Goal: Transaction & Acquisition: Purchase product/service

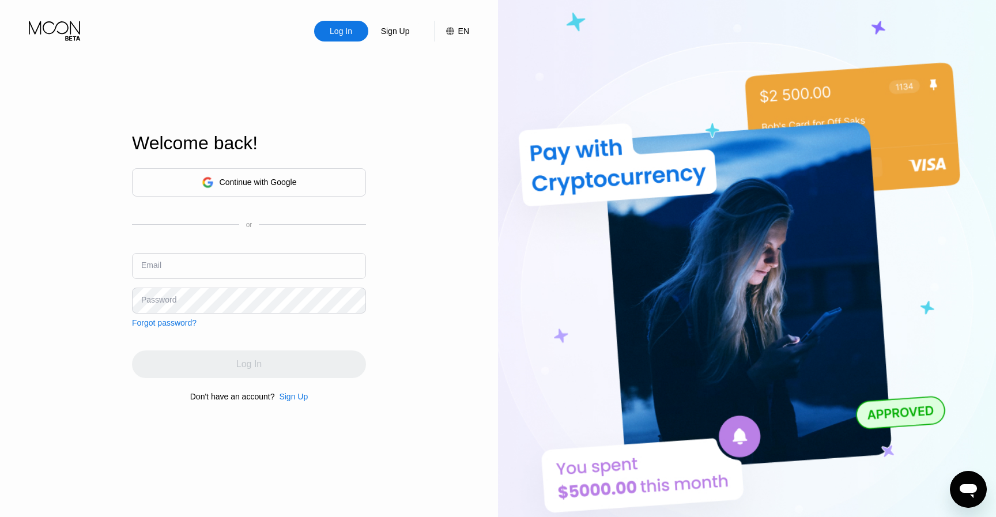
click at [297, 396] on div "Sign Up" at bounding box center [293, 396] width 29 height 9
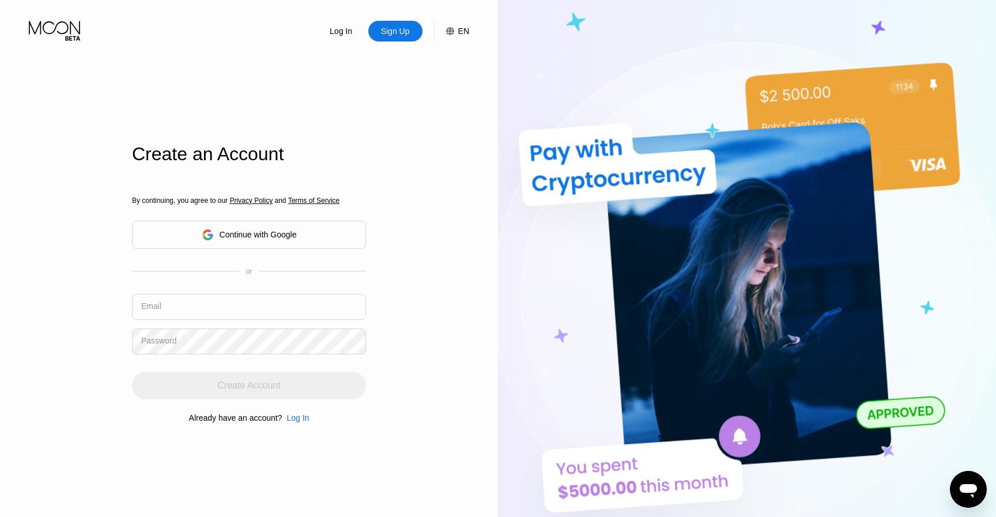
click at [286, 311] on input "text" at bounding box center [249, 307] width 234 height 26
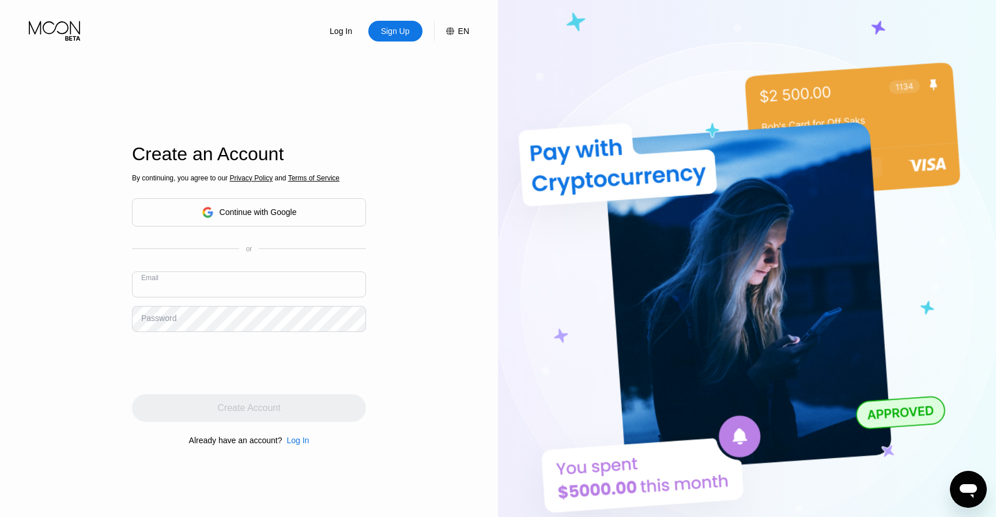
click at [285, 333] on div "By continuing, you agree to our Privacy Policy and Terms of Service Continue wi…" at bounding box center [249, 309] width 234 height 277
click at [285, 339] on div "By continuing, you agree to our Privacy Policy and Terms of Service Continue wi…" at bounding box center [249, 309] width 234 height 277
click at [268, 274] on input "text" at bounding box center [249, 284] width 234 height 26
paste input "sapago9512@rograc.com"
type input "sapago9512@rograc.com"
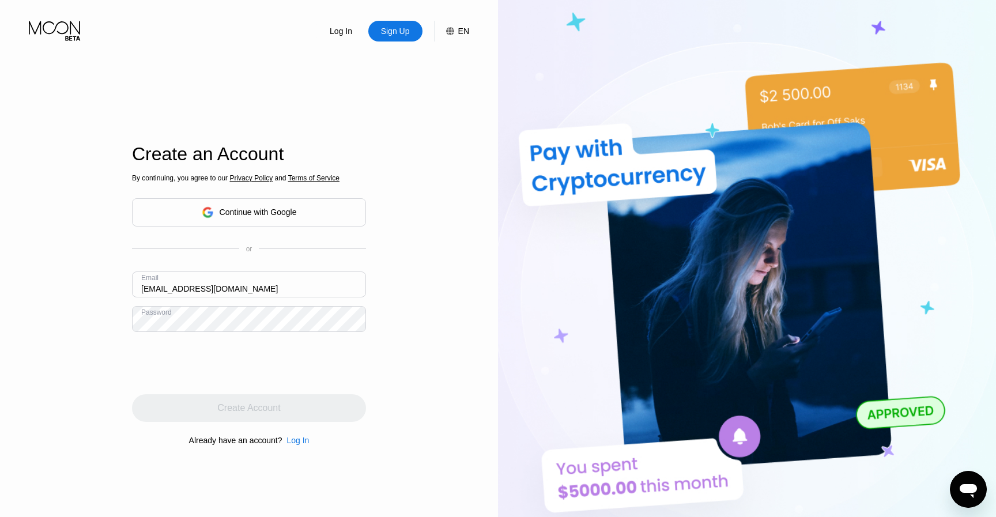
click at [3, 410] on div "Log In Sign Up EN Language Select an item Save Create an Account By continuing,…" at bounding box center [249, 284] width 498 height 569
click at [320, 413] on div "Create Account" at bounding box center [249, 408] width 234 height 28
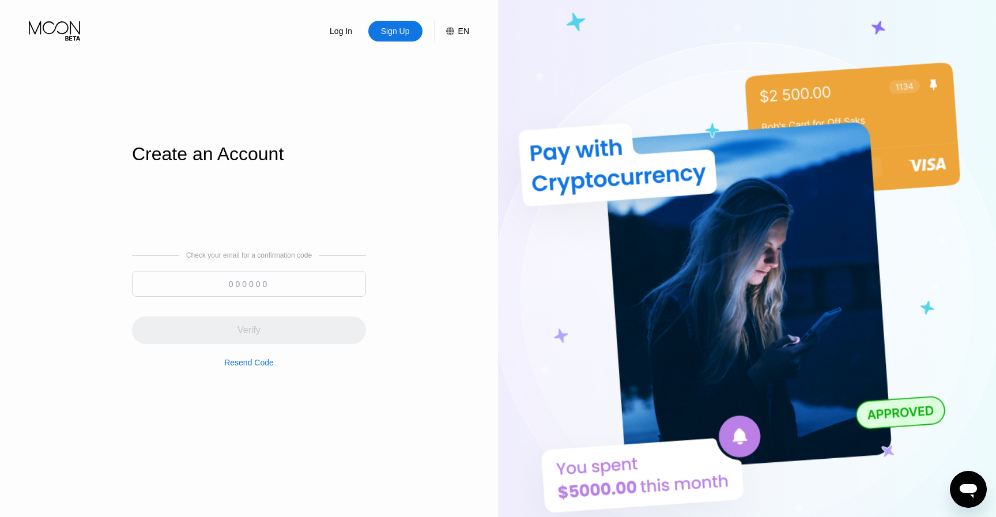
click at [349, 34] on div "Log In" at bounding box center [340, 31] width 25 height 12
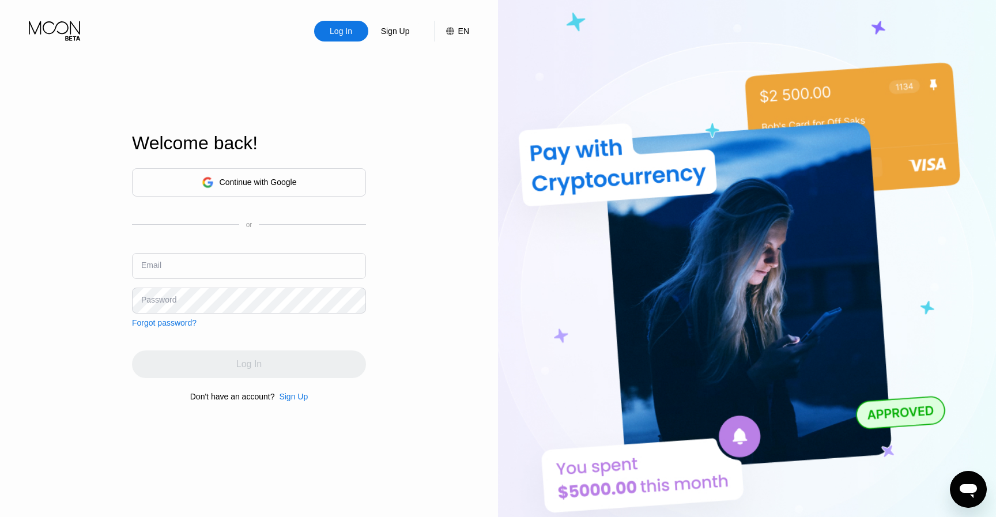
click at [179, 267] on input "text" at bounding box center [249, 266] width 234 height 26
paste input "sapago9512@rograc.com"
type input "sapago9512@rograc.com"
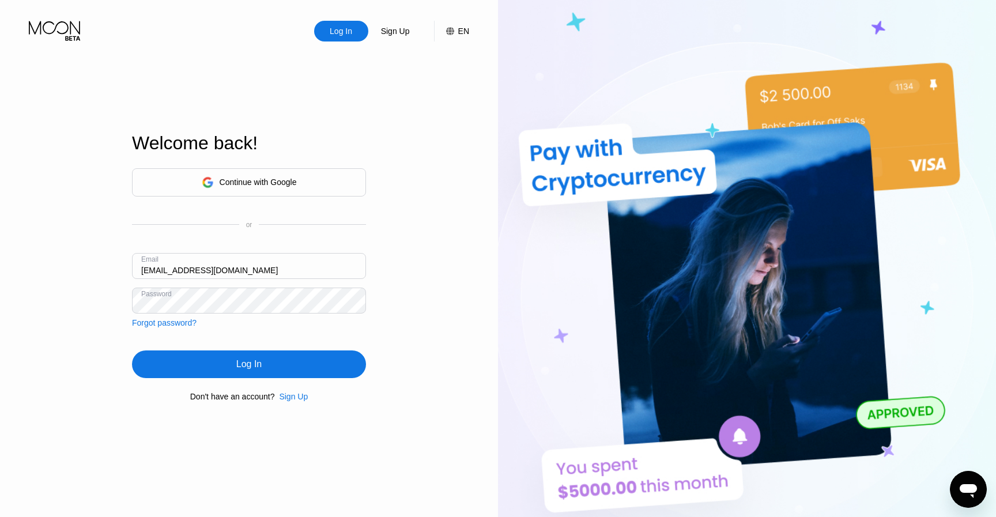
click at [210, 364] on div "Log In" at bounding box center [249, 364] width 234 height 28
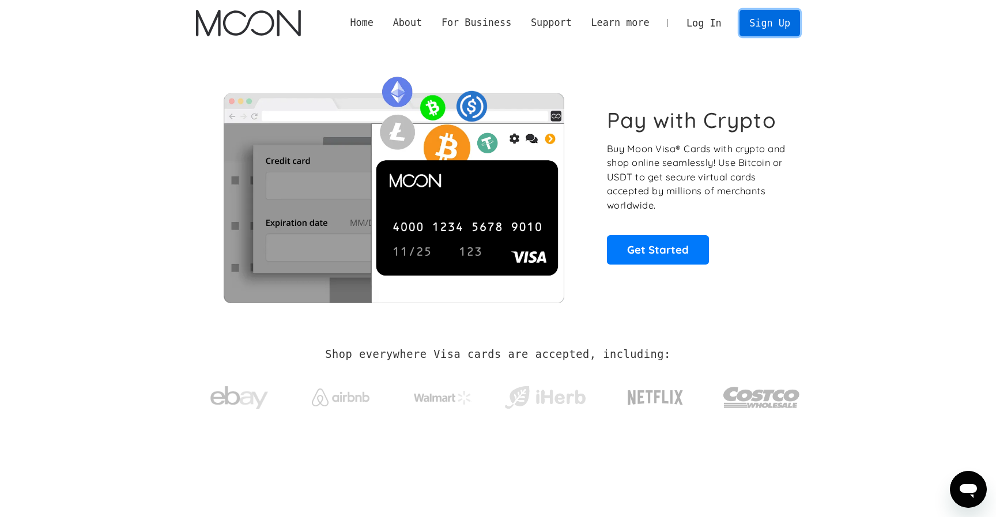
click at [769, 26] on link "Sign Up" at bounding box center [769, 23] width 60 height 26
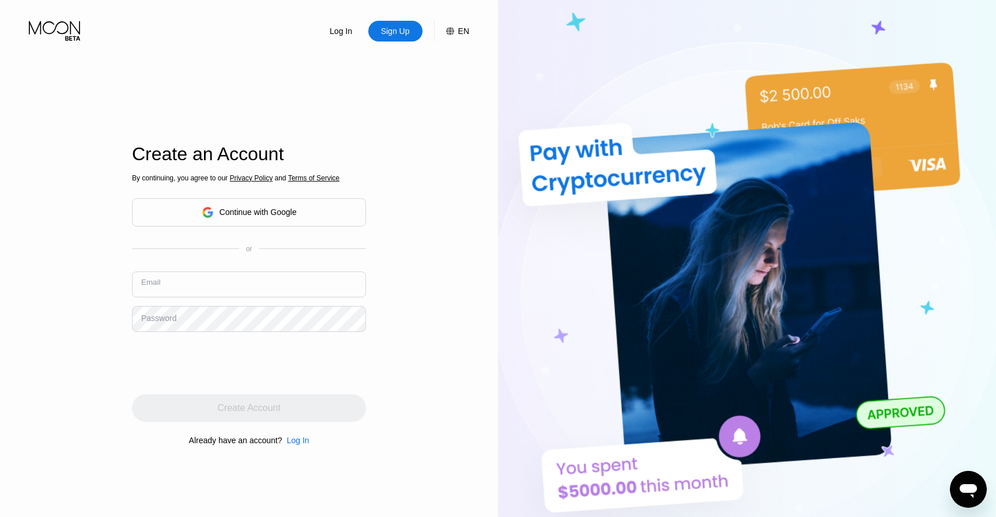
click at [316, 282] on input "text" at bounding box center [249, 284] width 234 height 26
click at [316, 283] on input "text" at bounding box center [249, 284] width 234 height 26
paste input "sapago9512@rograc.com"
click at [82, 423] on div "Log In Sign Up EN Language Select an item Save Create an Account By continuing,…" at bounding box center [249, 284] width 498 height 569
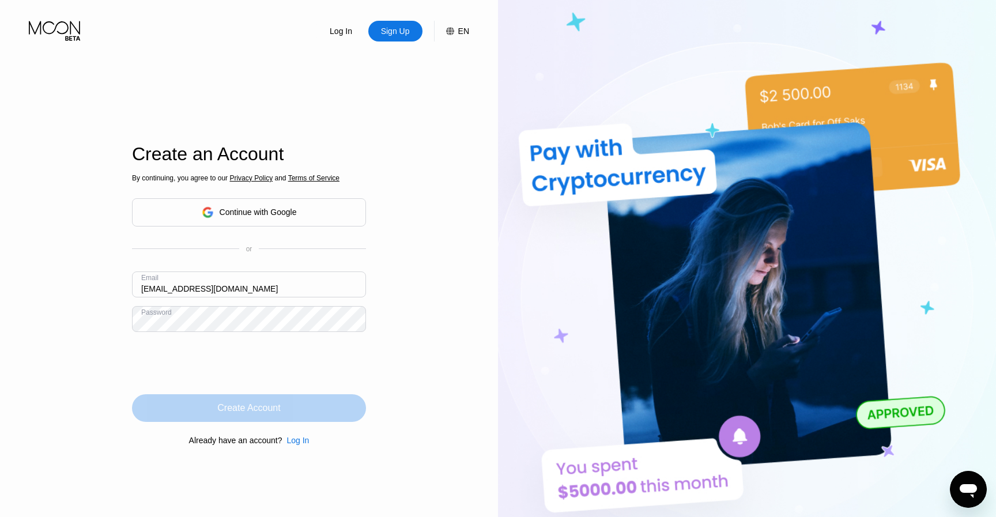
click at [235, 413] on div "Create Account" at bounding box center [248, 408] width 63 height 12
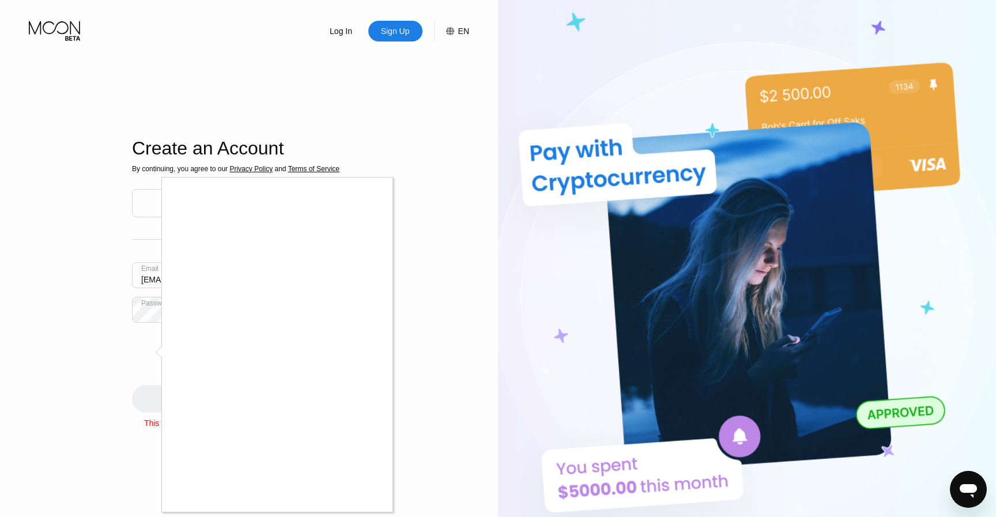
click at [69, 300] on div at bounding box center [498, 258] width 996 height 517
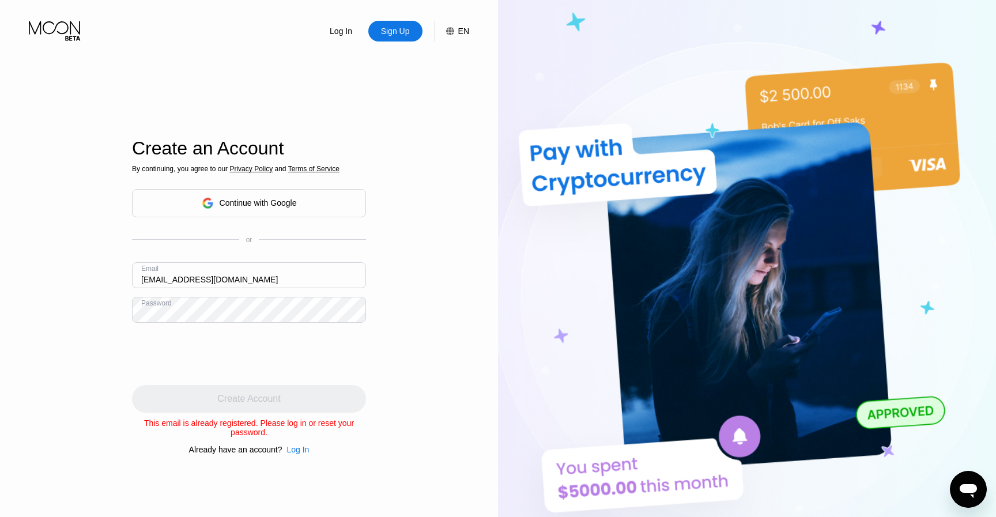
click at [403, 41] on div "Sign Up" at bounding box center [395, 31] width 54 height 21
click at [285, 277] on input "sapago9512@rograc.com" at bounding box center [249, 275] width 234 height 26
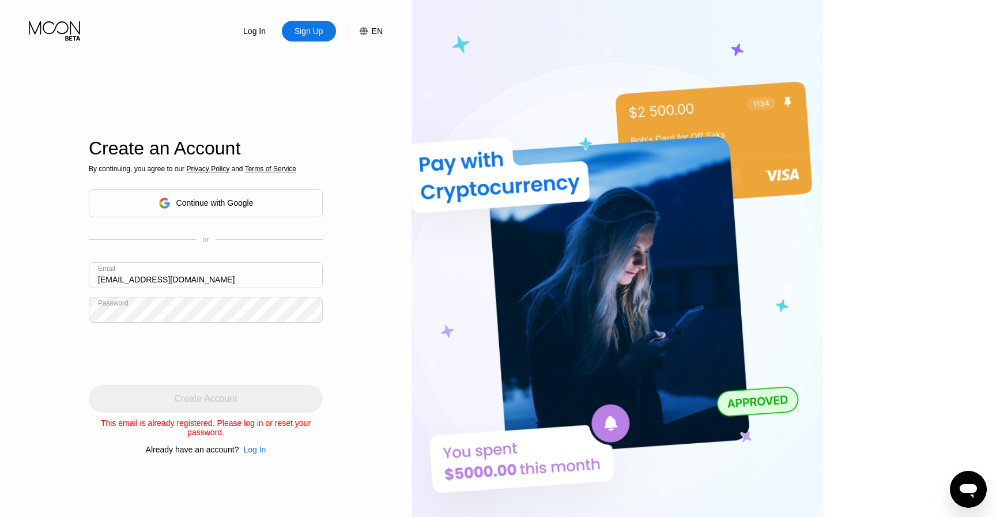
click at [285, 277] on input "sapago9512@rograc.com" at bounding box center [206, 275] width 234 height 26
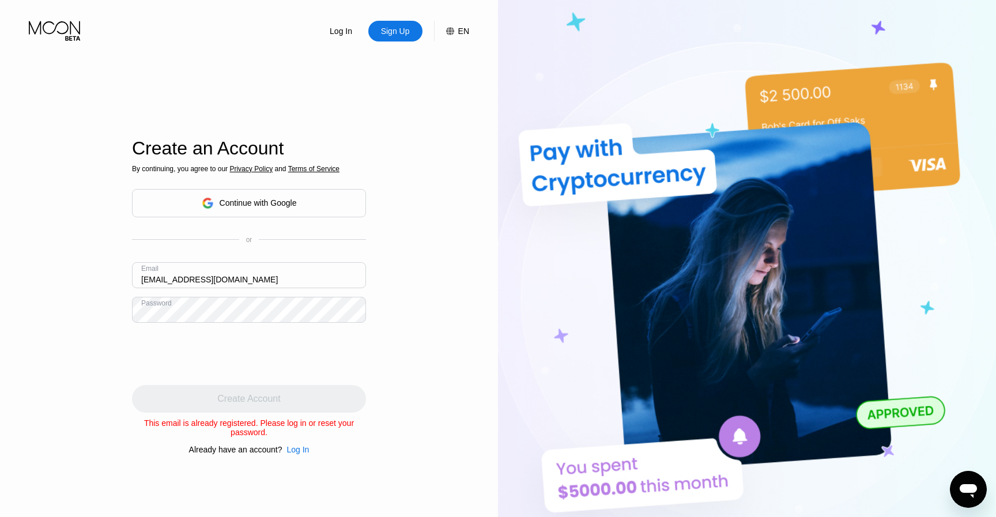
paste input "vikoci2469@protonza"
type input "[EMAIL_ADDRESS][DOMAIN_NAME]"
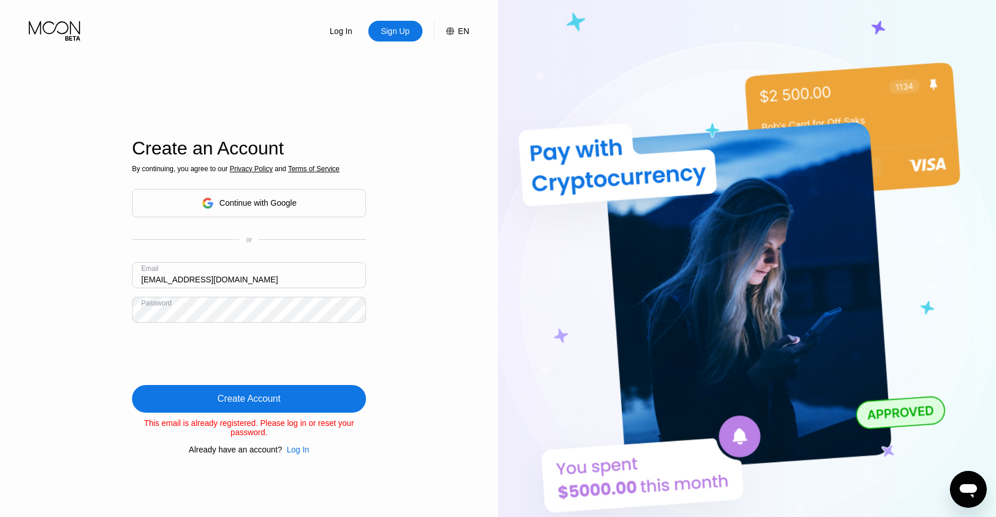
click at [394, 28] on div "Sign Up" at bounding box center [395, 31] width 31 height 12
click at [276, 395] on div "Create Account" at bounding box center [248, 399] width 63 height 12
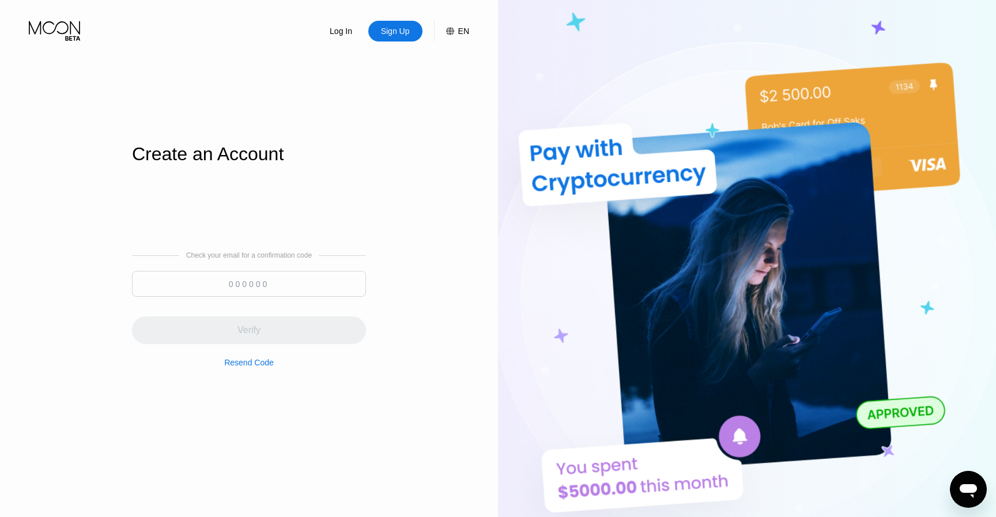
click at [312, 299] on div at bounding box center [249, 287] width 234 height 32
click at [309, 294] on input at bounding box center [249, 284] width 234 height 26
paste input "778092"
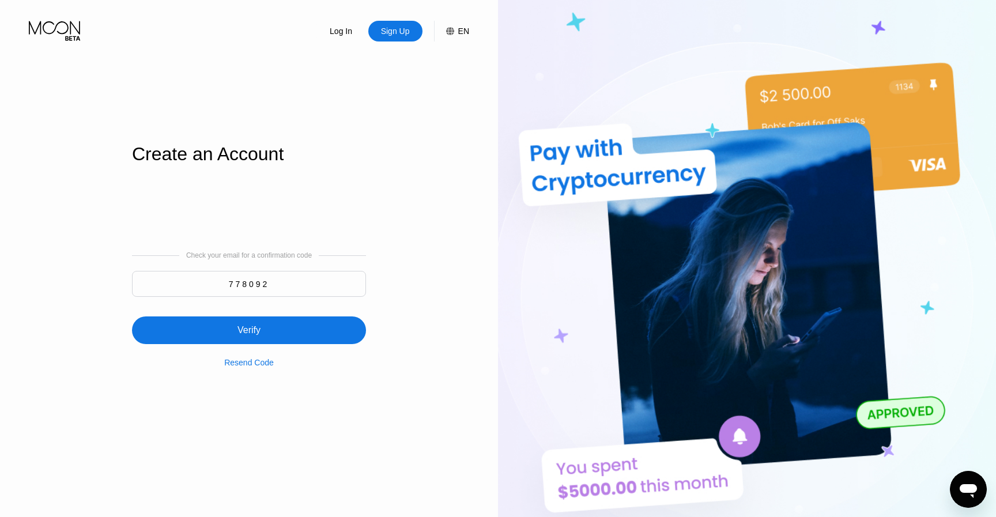
type input "778092"
click at [303, 323] on div "Verify" at bounding box center [249, 330] width 234 height 28
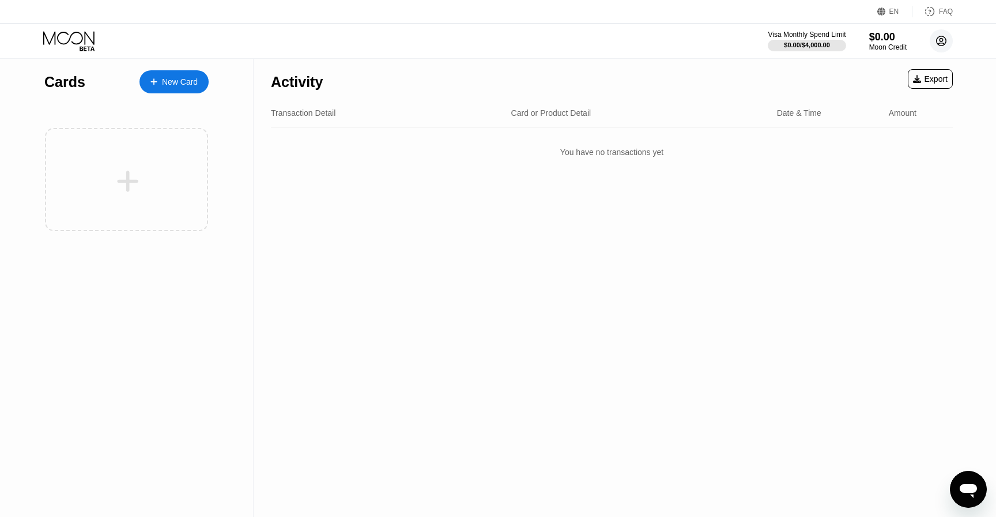
click at [944, 44] on icon at bounding box center [941, 41] width 6 height 6
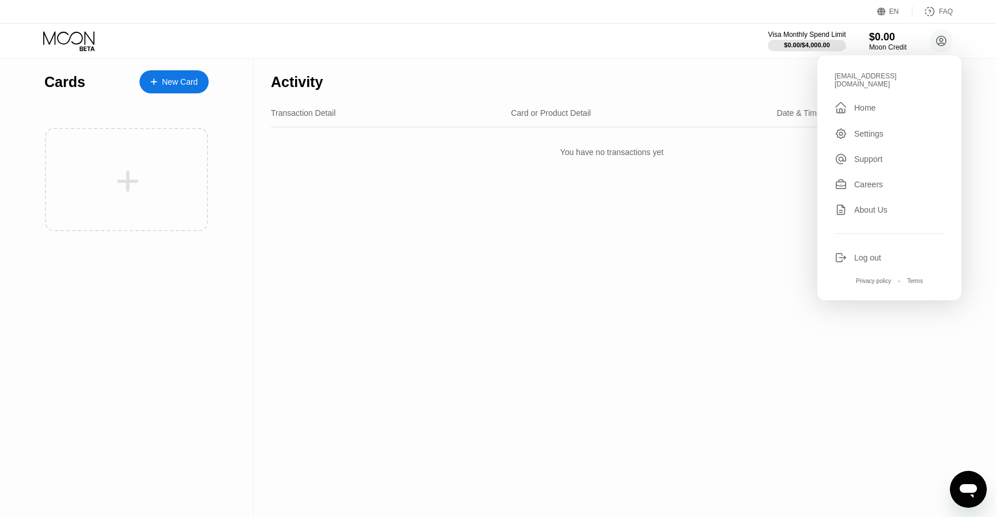
click at [501, 346] on div "Activity Export Transaction Detail Card or Product Detail Date & Time Amount Yo…" at bounding box center [611, 288] width 716 height 458
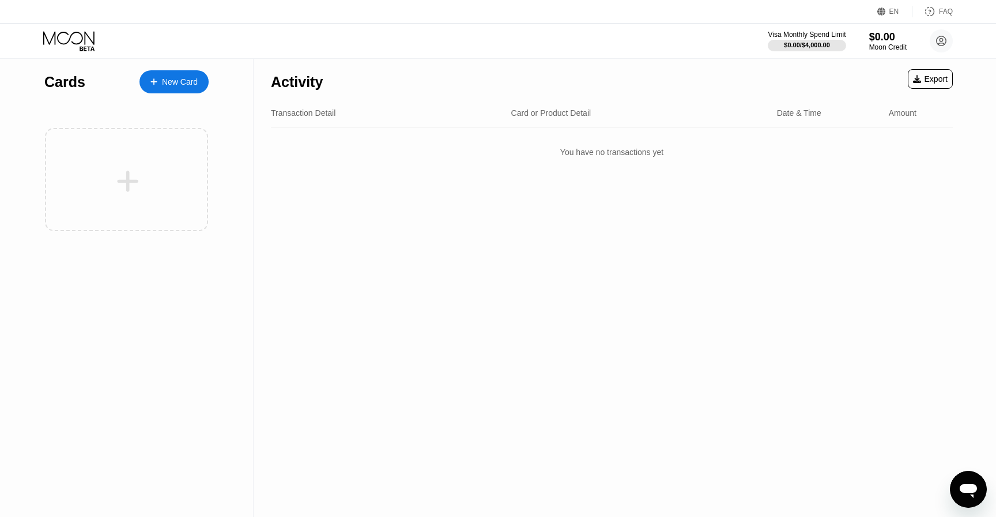
click at [182, 77] on div "New Card" at bounding box center [180, 82] width 36 height 10
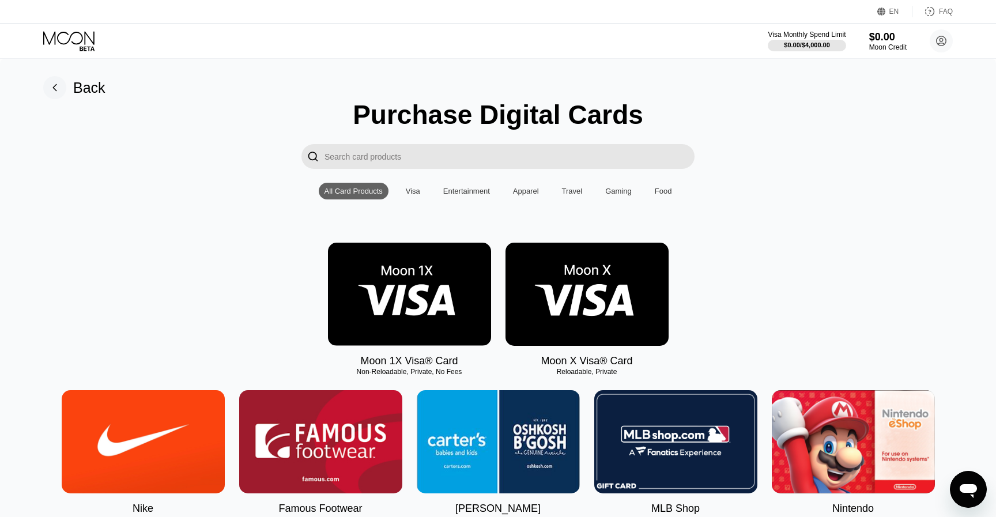
scroll to position [73, 0]
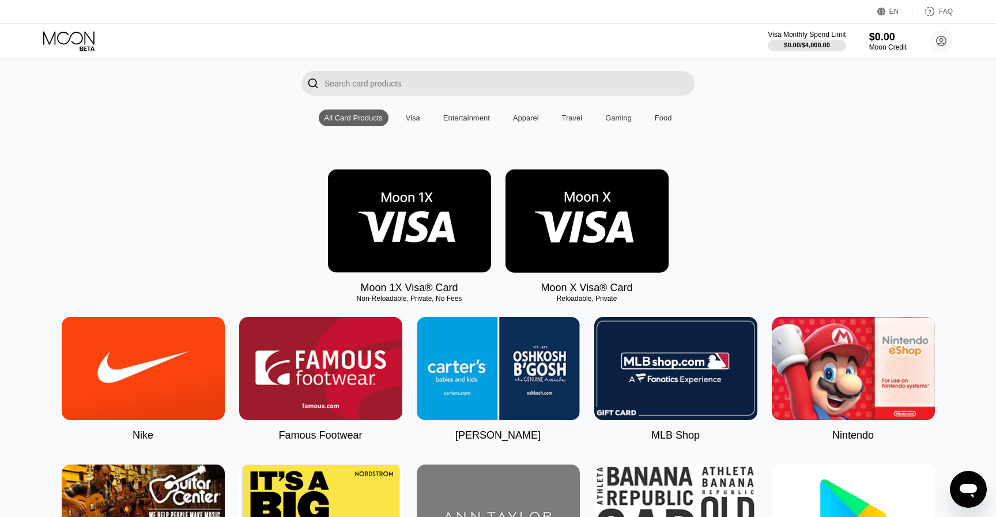
click at [385, 229] on img at bounding box center [409, 220] width 163 height 103
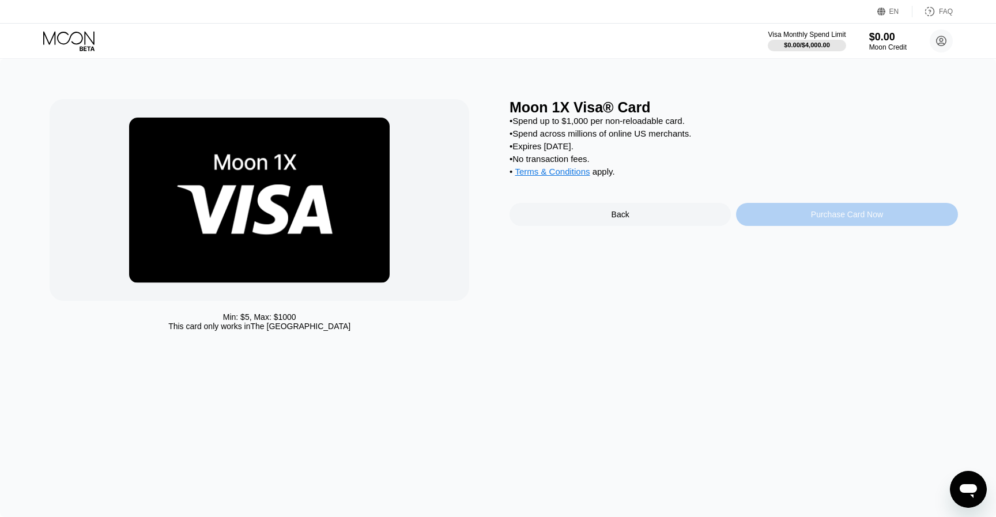
click at [888, 219] on div "Purchase Card Now" at bounding box center [846, 214] width 221 height 23
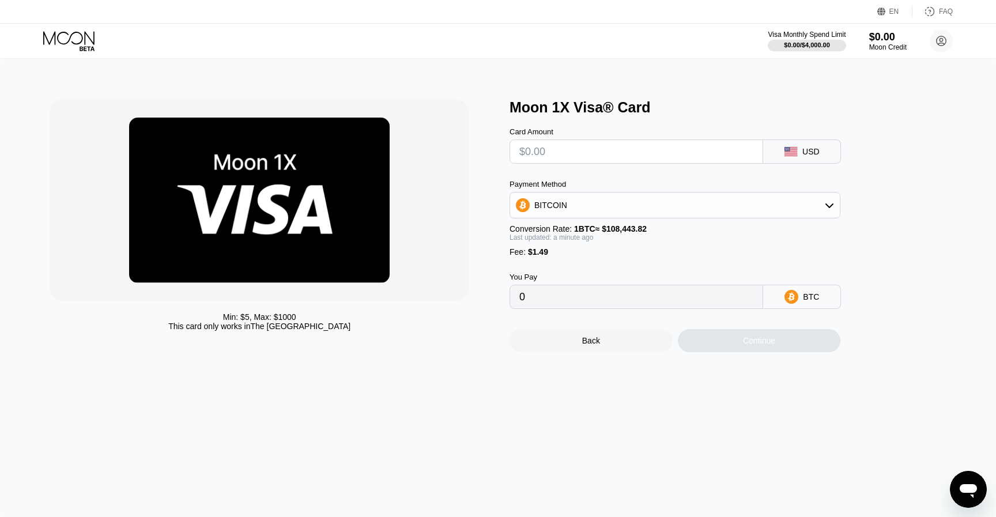
click at [662, 146] on input "text" at bounding box center [636, 151] width 234 height 23
type input "$10"
type input "0.00010596"
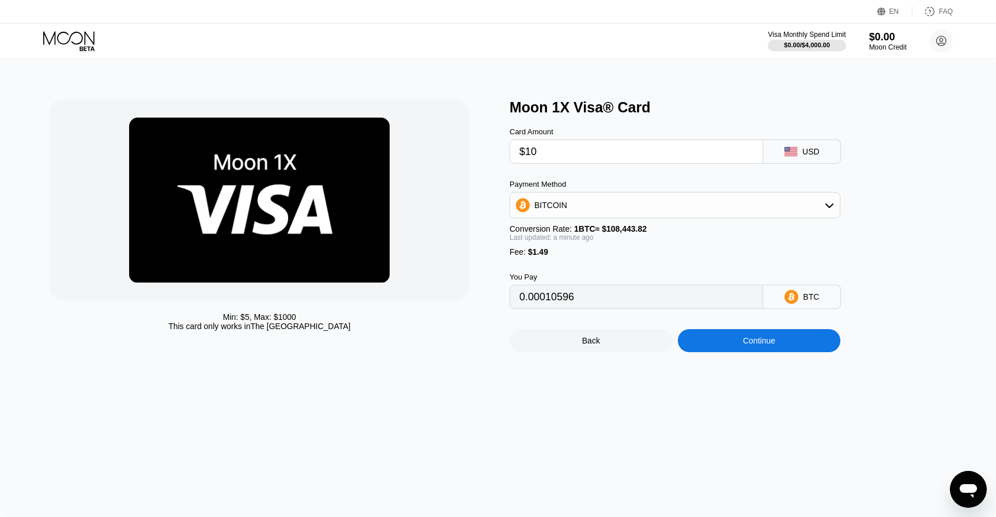
type input "$10"
click at [883, 188] on div "Moon 1X Visa® Card Card Amount $10 USD Payment Method BITCOIN Conversion Rate: …" at bounding box center [733, 225] width 448 height 253
click at [626, 193] on div "Payment Method BITCOIN" at bounding box center [674, 199] width 331 height 39
click at [624, 202] on div "BITCOIN" at bounding box center [675, 205] width 330 height 23
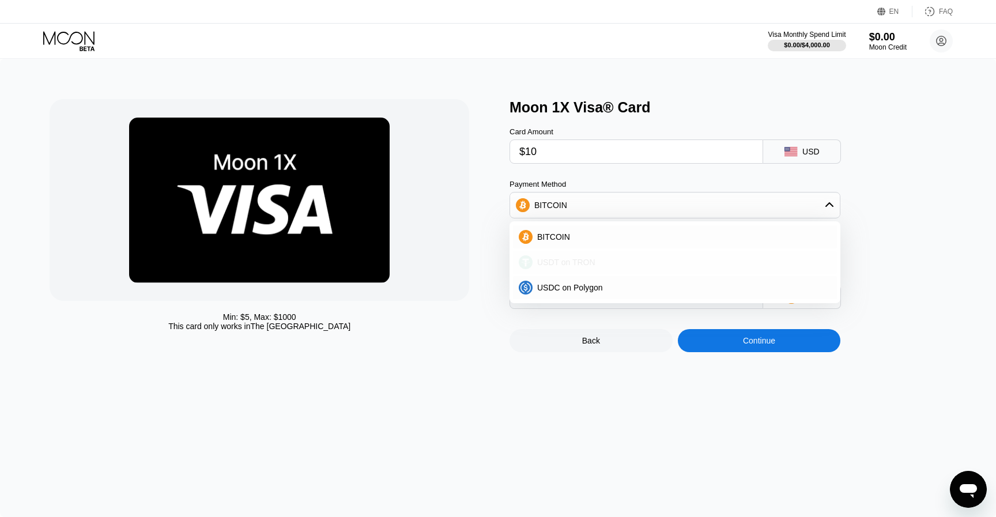
click at [598, 262] on div "USDT on TRON" at bounding box center [681, 262] width 298 height 9
type input "11.61"
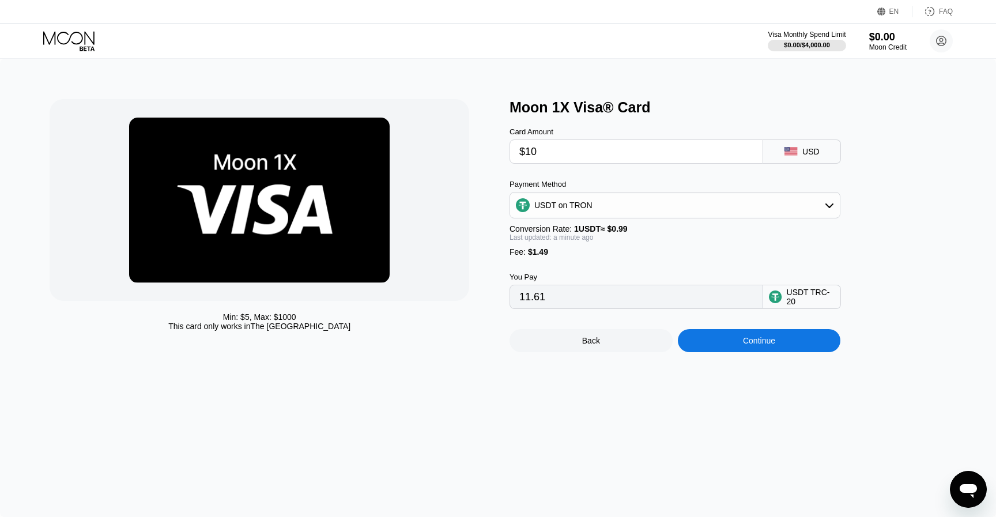
click at [719, 345] on div "Continue" at bounding box center [759, 340] width 163 height 23
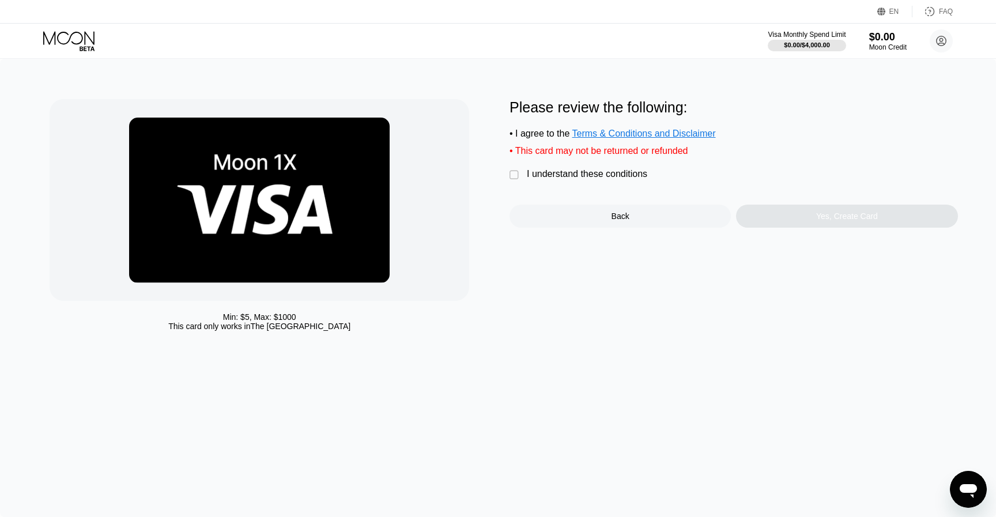
click at [597, 177] on div "I understand these conditions" at bounding box center [587, 174] width 120 height 10
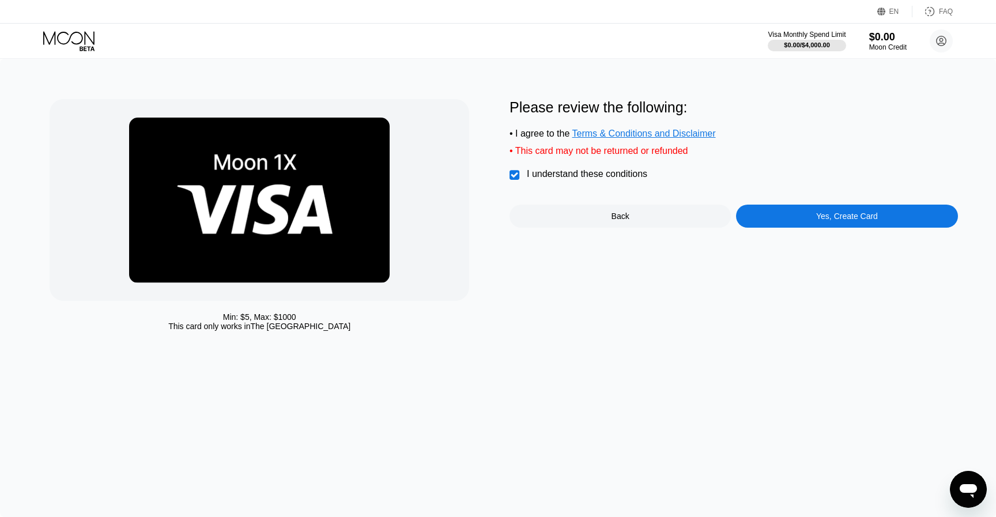
click at [786, 224] on div "Yes, Create Card" at bounding box center [846, 216] width 221 height 23
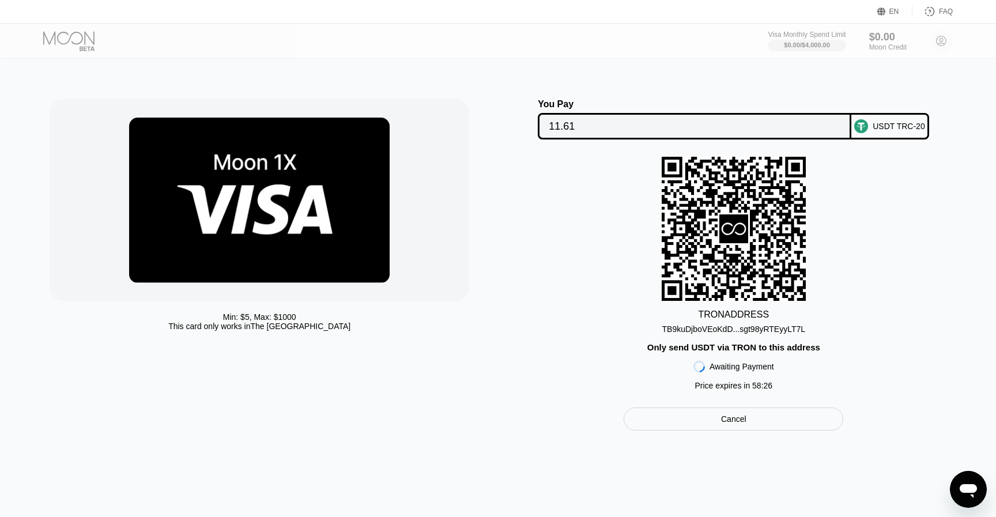
click at [771, 330] on div "TB9kuDjboVEoKdD...sgt98yRTEyyLT7L" at bounding box center [733, 328] width 143 height 9
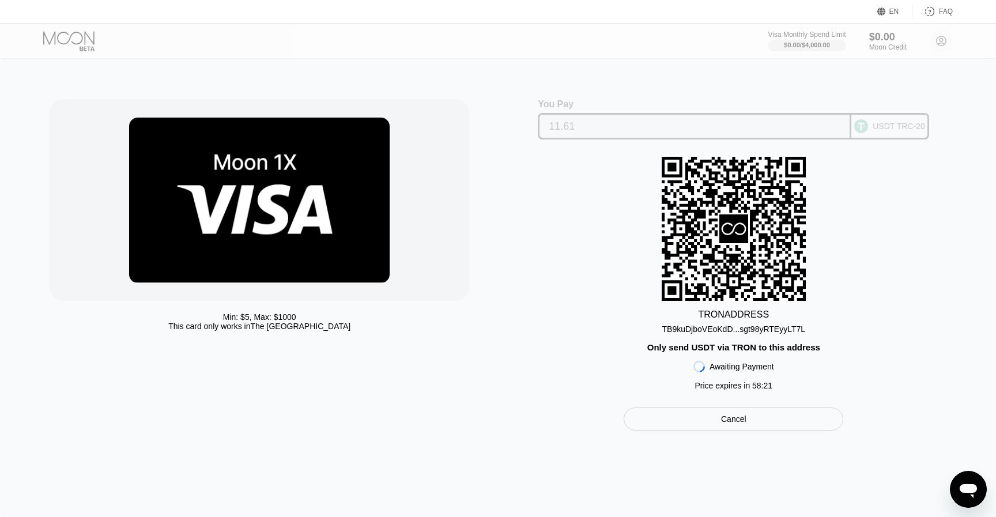
click at [793, 124] on input "11.61" at bounding box center [694, 126] width 292 height 23
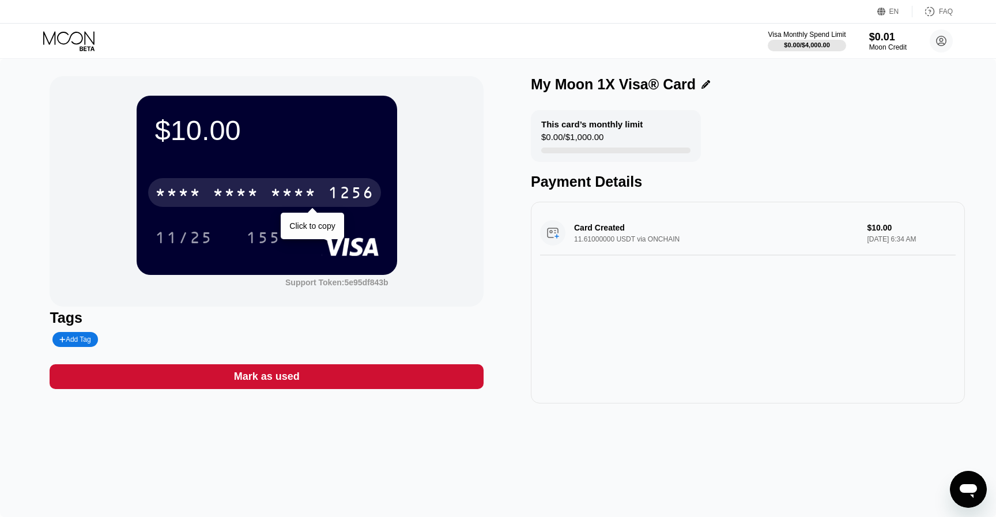
click at [251, 188] on div "* * * *" at bounding box center [236, 194] width 46 height 18
